Goal: Task Accomplishment & Management: Use online tool/utility

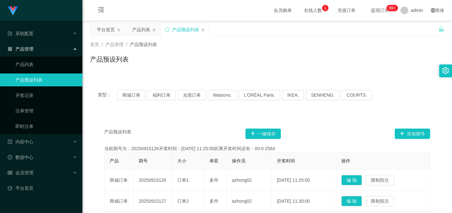
scroll to position [64, 0]
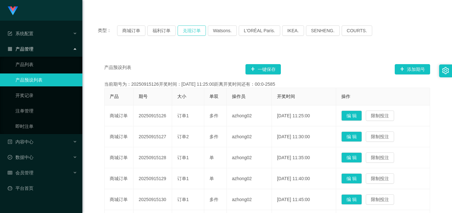
click at [184, 31] on button "兑现订单" at bounding box center [192, 30] width 28 height 10
click at [188, 33] on button "兑现订单" at bounding box center [192, 30] width 28 height 10
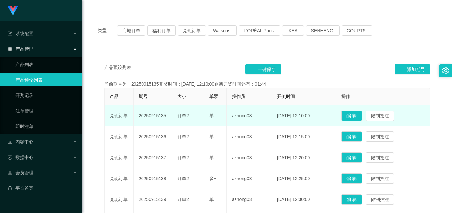
click at [167, 117] on td "20250915135" at bounding box center [153, 115] width 39 height 21
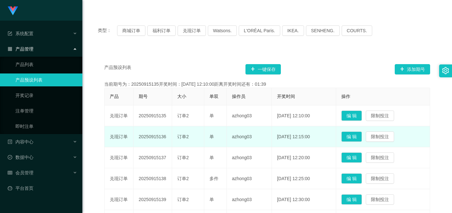
drag, startPoint x: 167, startPoint y: 136, endPoint x: 139, endPoint y: 139, distance: 27.9
click at [139, 139] on td "20250915136" at bounding box center [153, 136] width 39 height 21
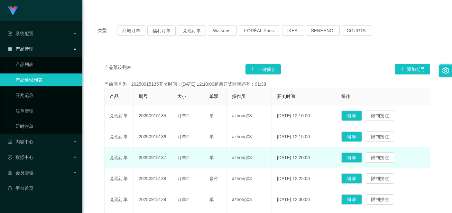
copy td "20250915136"
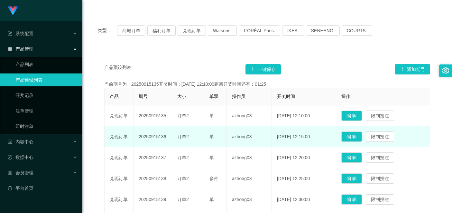
click at [199, 141] on td "订单2" at bounding box center [188, 136] width 32 height 21
drag, startPoint x: 216, startPoint y: 139, endPoint x: 210, endPoint y: 139, distance: 5.5
click at [210, 139] on div "单" at bounding box center [216, 136] width 12 height 7
copy span "单"
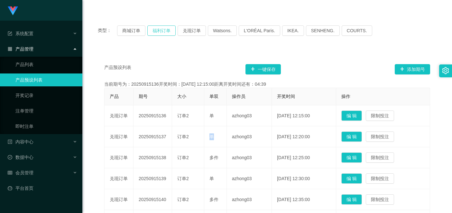
click at [165, 33] on button "福利订单" at bounding box center [161, 30] width 28 height 10
click at [184, 30] on button "兑现订单" at bounding box center [192, 30] width 28 height 10
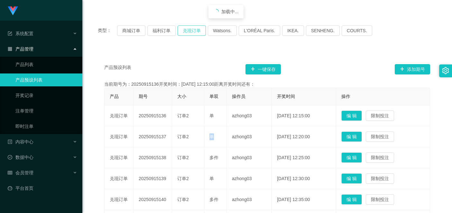
click at [184, 30] on button "兑现订单" at bounding box center [192, 30] width 28 height 10
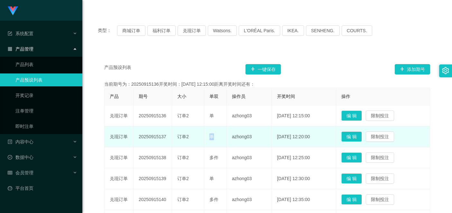
click at [222, 133] on td "单" at bounding box center [215, 136] width 23 height 21
drag, startPoint x: 138, startPoint y: 138, endPoint x: 173, endPoint y: 138, distance: 35.1
click at [173, 138] on tr "兑现订单 20250915137 订单2 单 azhong03 [DATE] 12:20:00 编 辑 限制投注" at bounding box center [268, 136] width 326 height 21
click at [195, 133] on div "订单2" at bounding box center [188, 136] width 22 height 7
